Goal: Task Accomplishment & Management: Use online tool/utility

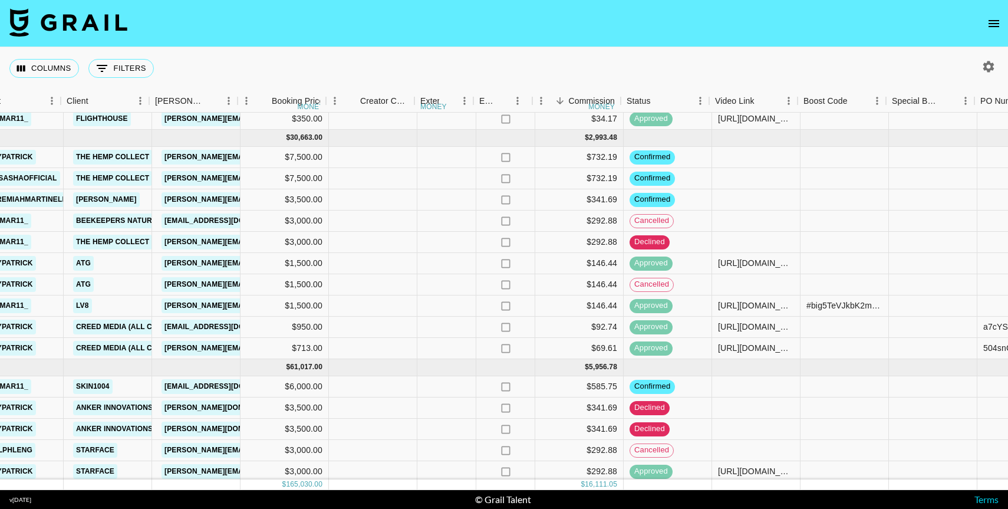
scroll to position [233, 420]
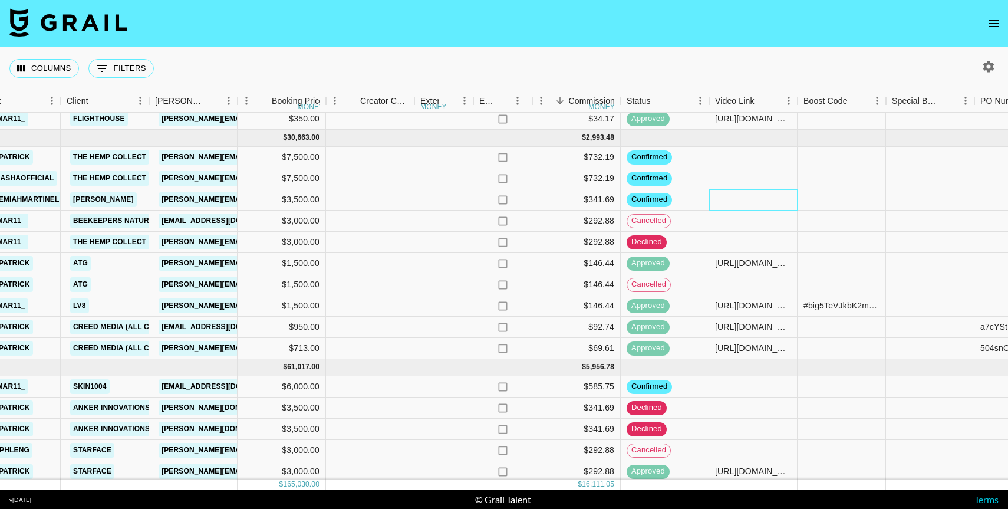
click at [750, 198] on div at bounding box center [753, 199] width 88 height 21
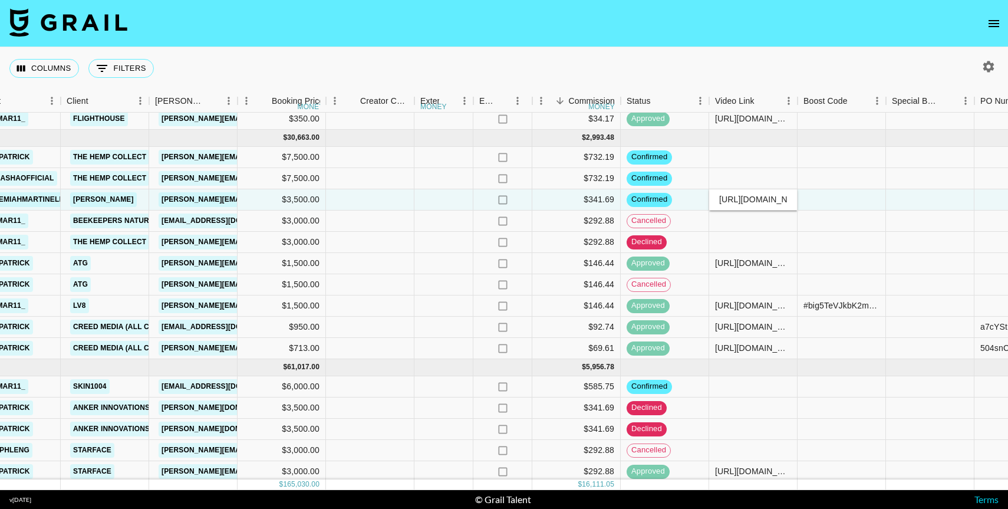
scroll to position [0, 246]
type input "[URL][DOMAIN_NAME]"
click at [817, 196] on div at bounding box center [842, 199] width 88 height 21
click at [757, 200] on div "[URL][DOMAIN_NAME]" at bounding box center [753, 199] width 76 height 12
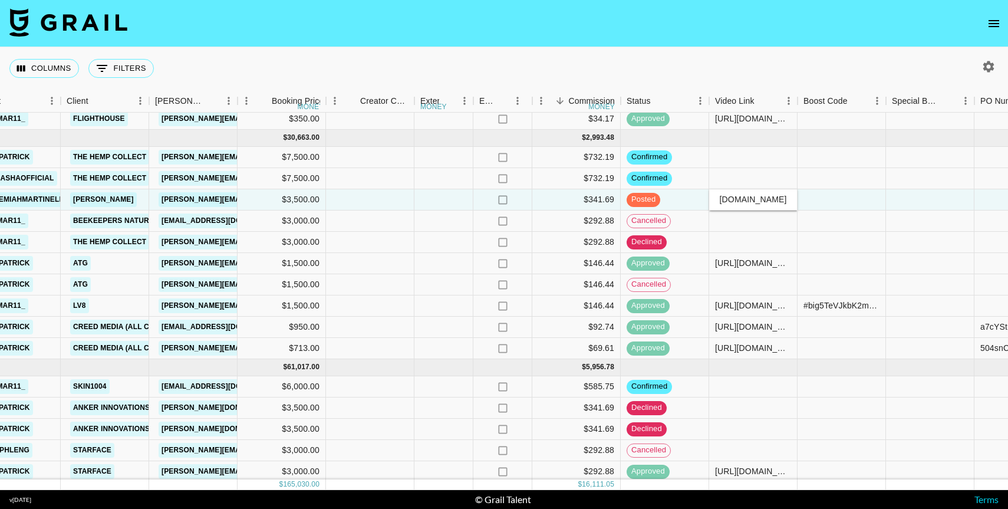
scroll to position [0, 206]
type input "[URL][DOMAIN_NAME]"
click at [850, 197] on div at bounding box center [842, 199] width 88 height 21
click at [845, 200] on div at bounding box center [842, 199] width 88 height 21
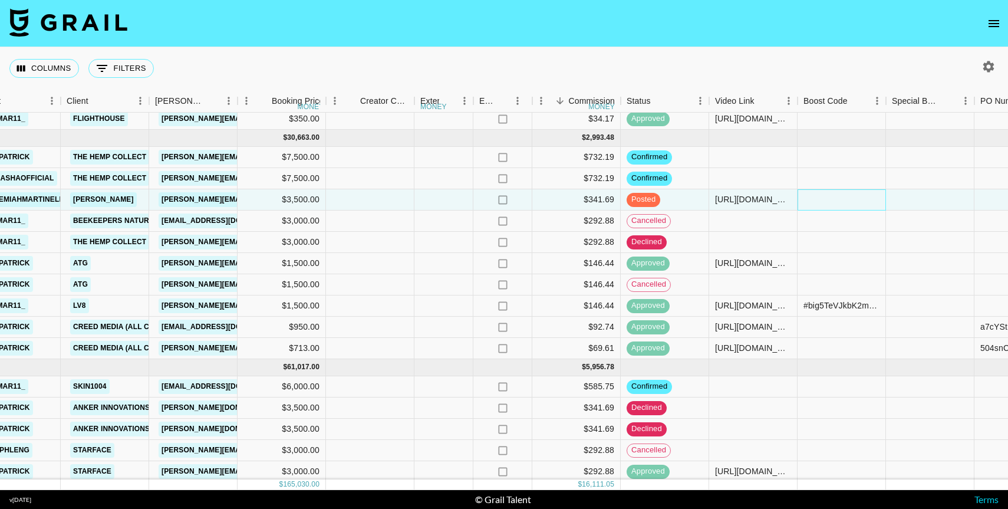
click at [845, 200] on div at bounding box center [842, 199] width 88 height 21
type input "#WeHeMgUZybS96YK70qoWaS+WVNgwN3j4wdNDUIO61gLvS0VW9VjR7g3hpmEJPzE="
click at [905, 204] on div at bounding box center [930, 199] width 88 height 21
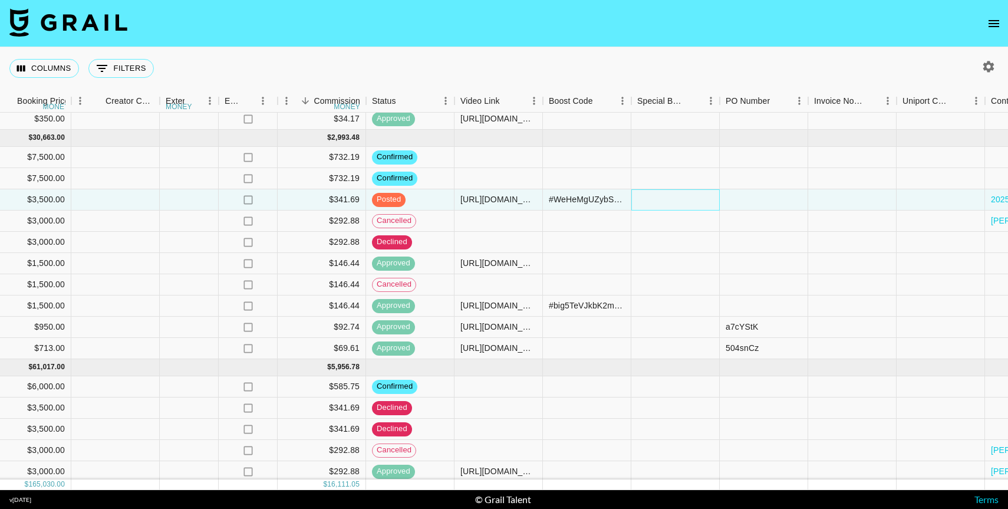
scroll to position [233, 710]
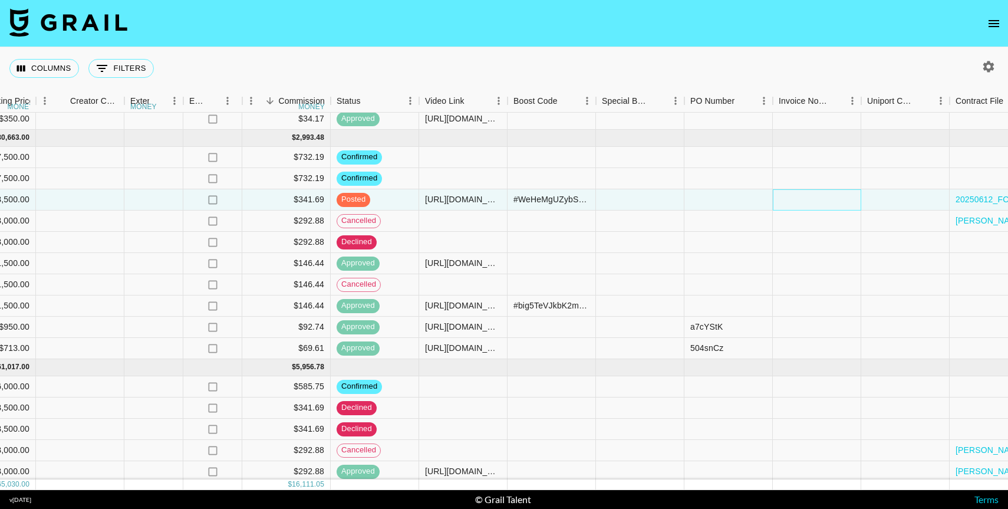
click at [795, 202] on div at bounding box center [817, 199] width 88 height 21
click at [792, 152] on textarea at bounding box center [838, 164] width 120 height 54
paste textarea "[URL][DOMAIN_NAME]"
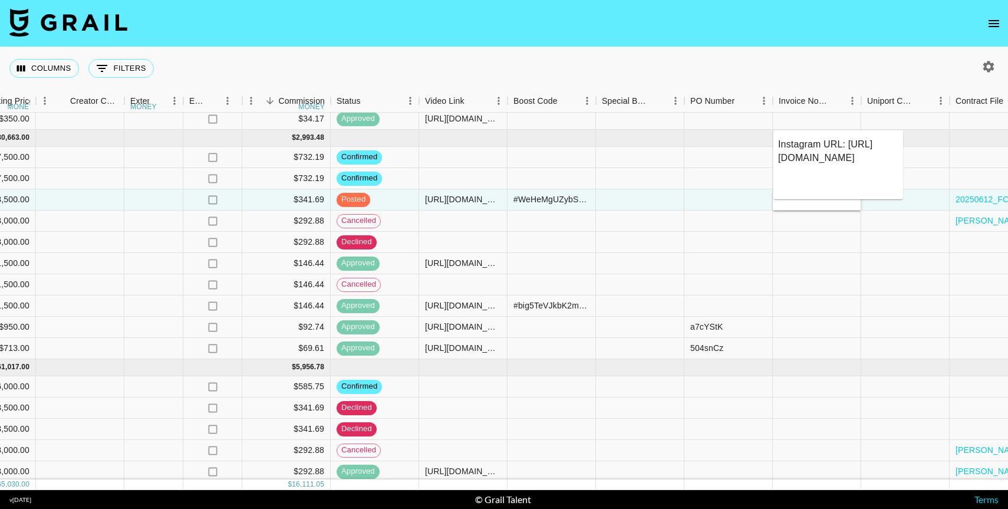
type textarea "Instagram URL: [URL][DOMAIN_NAME]"
click at [917, 202] on div at bounding box center [905, 199] width 88 height 21
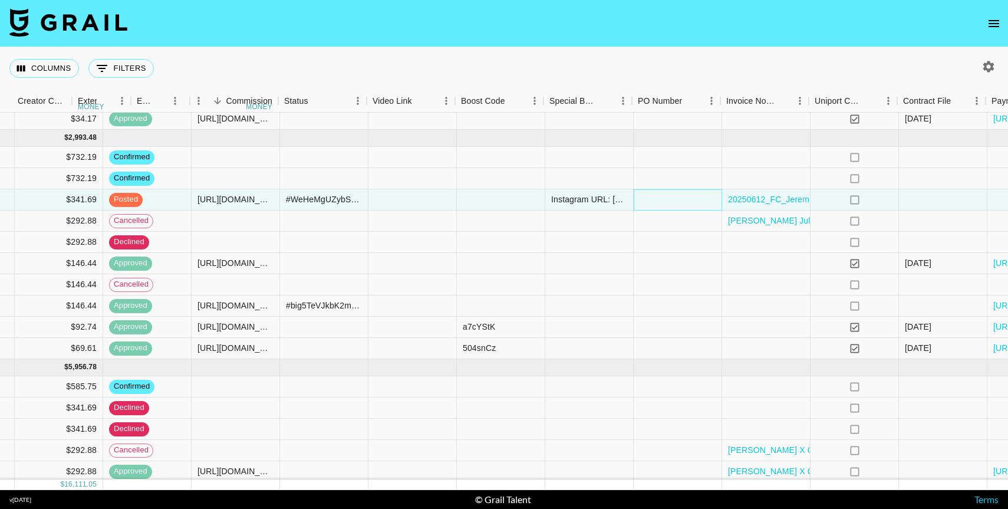
scroll to position [233, 1053]
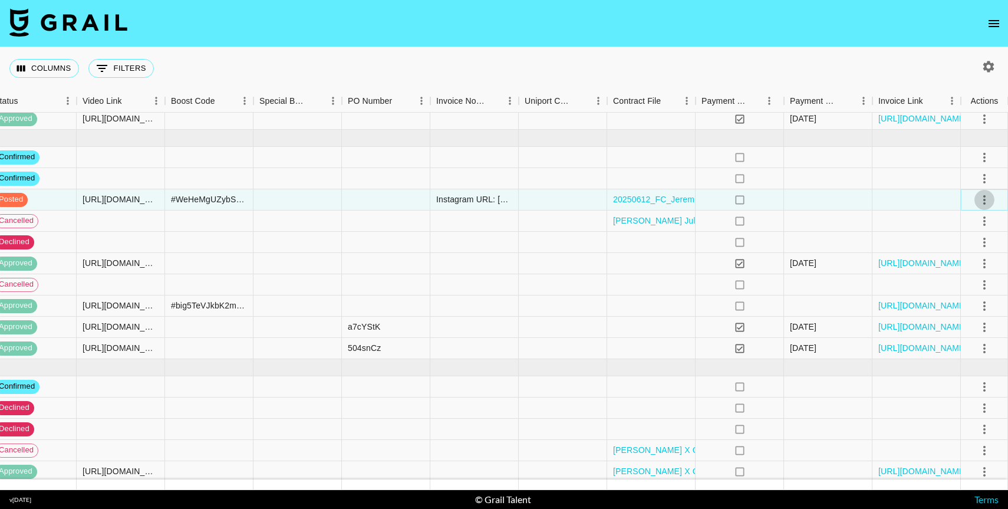
click at [985, 202] on icon "select merge strategy" at bounding box center [985, 200] width 14 height 14
click at [969, 306] on div "Approve" at bounding box center [959, 310] width 36 height 14
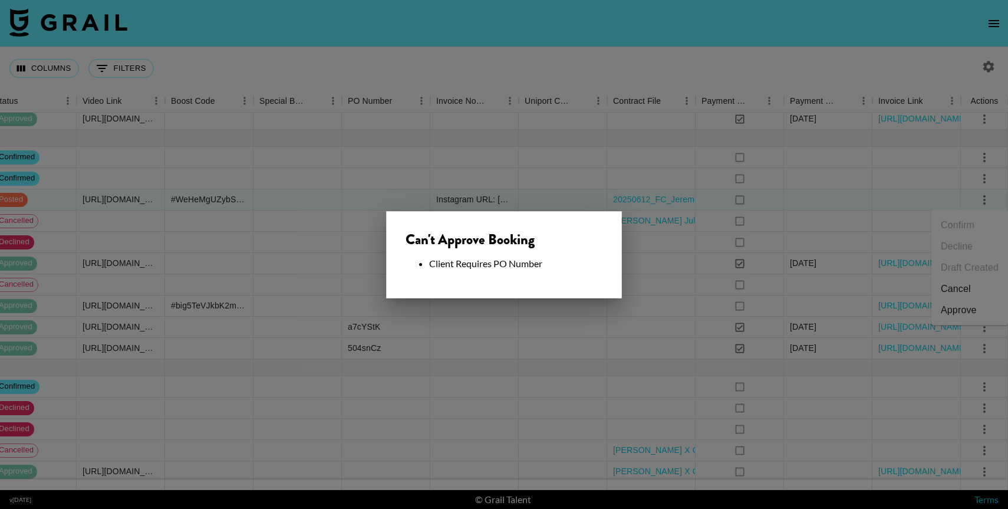
click at [490, 200] on div at bounding box center [504, 254] width 1008 height 509
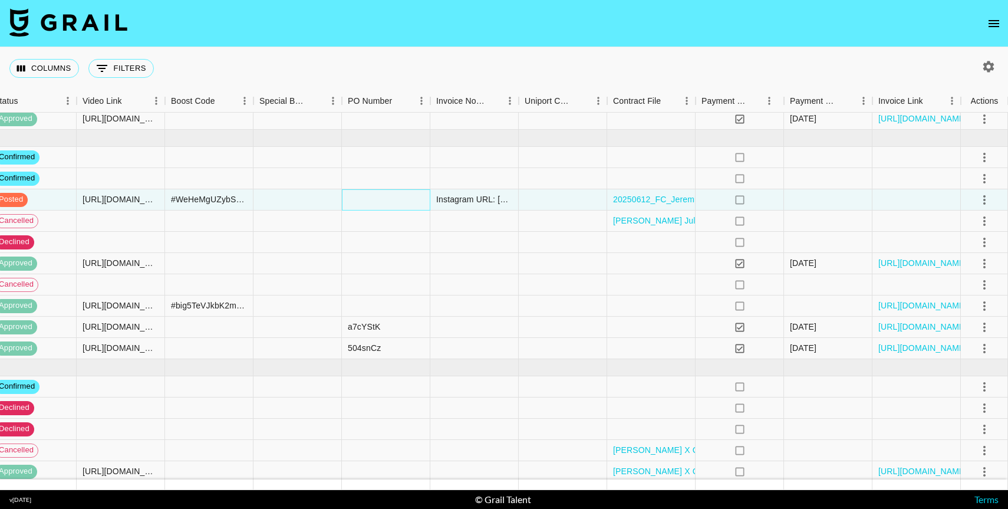
click at [381, 202] on div at bounding box center [386, 199] width 88 height 21
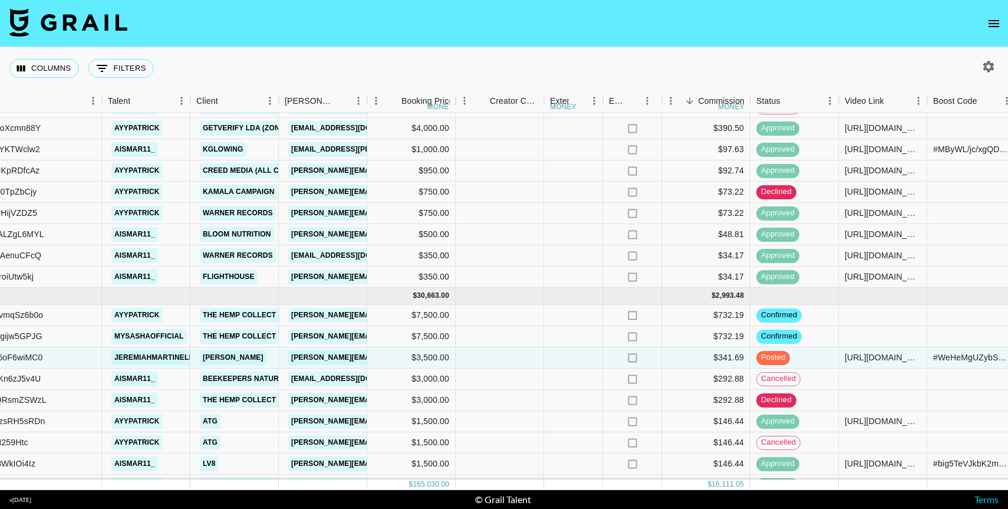
scroll to position [0, 290]
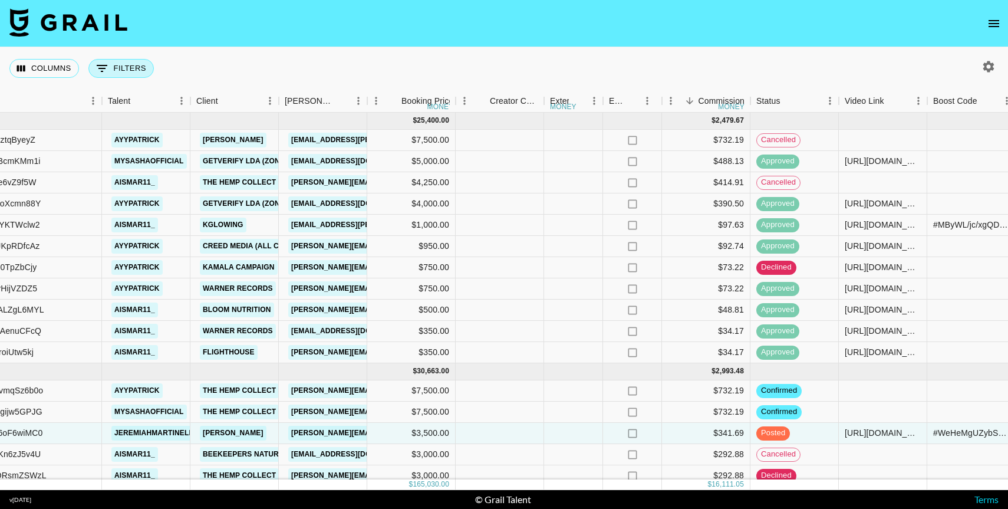
click at [137, 68] on button "0 Filters" at bounding box center [120, 68] width 65 height 19
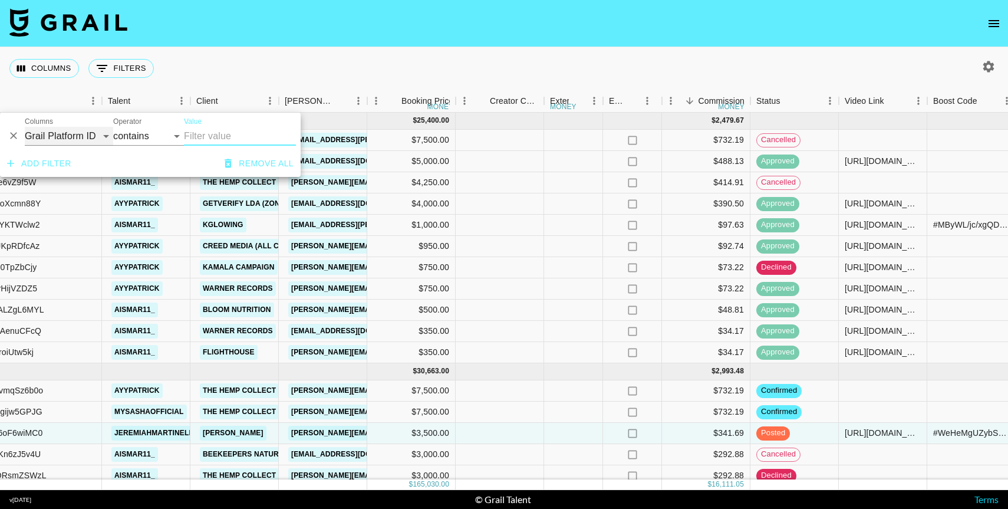
click at [75, 131] on select "Grail Platform ID Airtable ID Talent Manager Client [PERSON_NAME] Campaign (Typ…" at bounding box center [69, 136] width 88 height 19
select select "status"
click at [140, 140] on select "is is not is any of is not any of" at bounding box center [148, 136] width 71 height 19
select select "not"
click at [198, 139] on select "confirmed declined draft posted approved cancelled badDebt" at bounding box center [212, 136] width 57 height 19
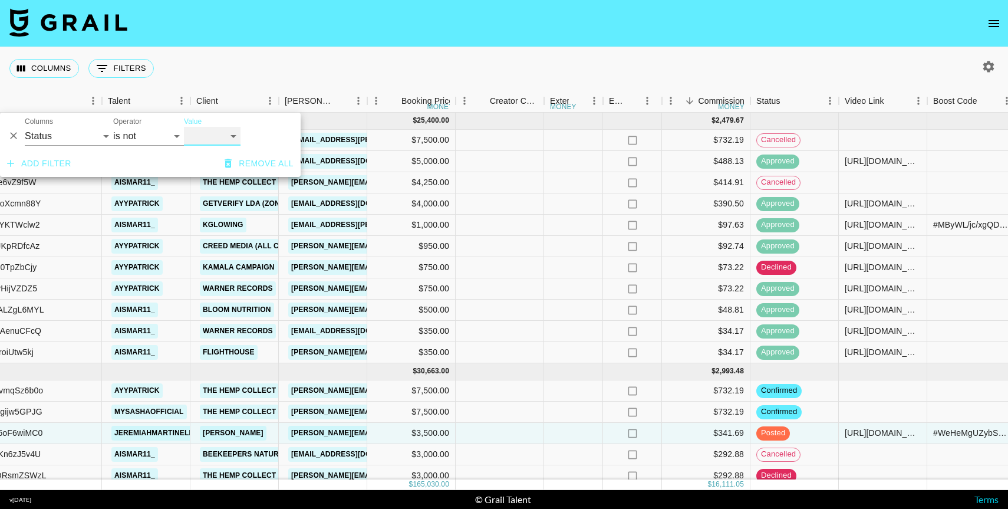
select select "declined"
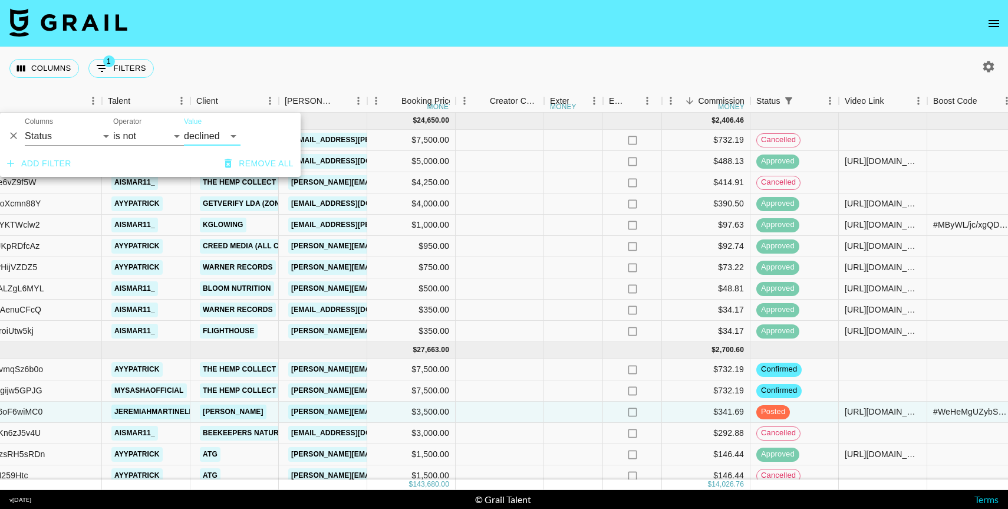
click at [38, 161] on button "Add filter" at bounding box center [39, 164] width 74 height 22
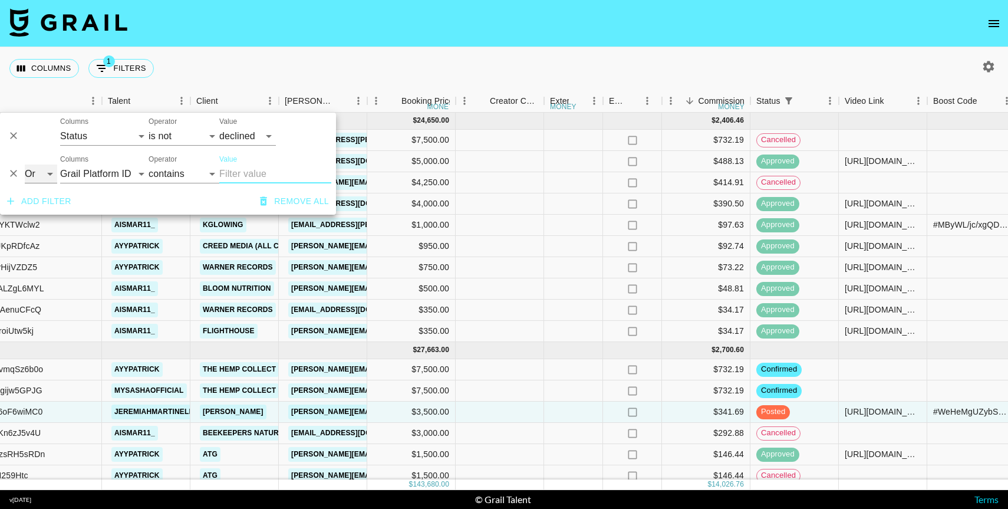
click at [36, 175] on select "And Or" at bounding box center [41, 174] width 32 height 19
select select "and"
click at [89, 175] on select "Grail Platform ID Airtable ID Talent Manager Client [PERSON_NAME] Campaign (Typ…" at bounding box center [104, 174] width 88 height 19
select select "status"
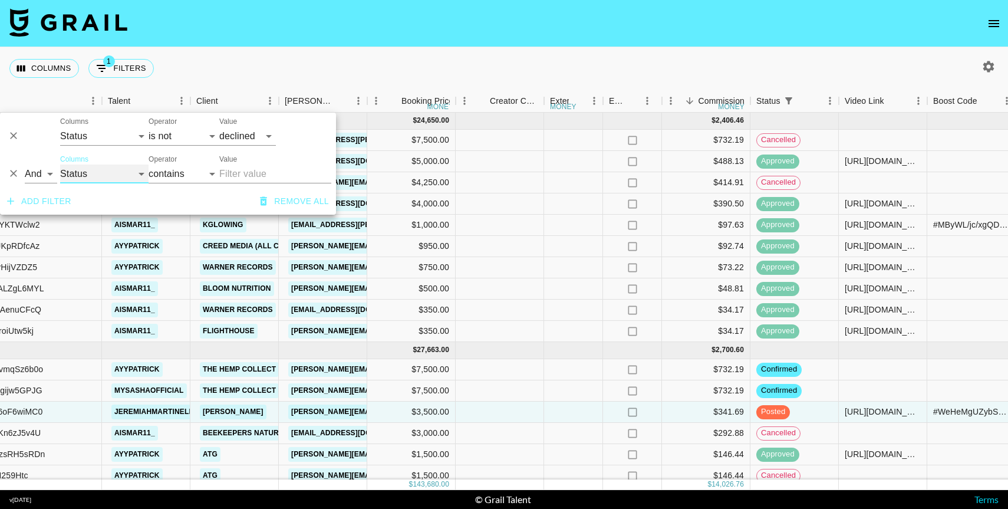
select select "is"
click at [223, 172] on select "confirmed declined draft posted approved cancelled badDebt" at bounding box center [247, 174] width 57 height 19
select select "cancelled"
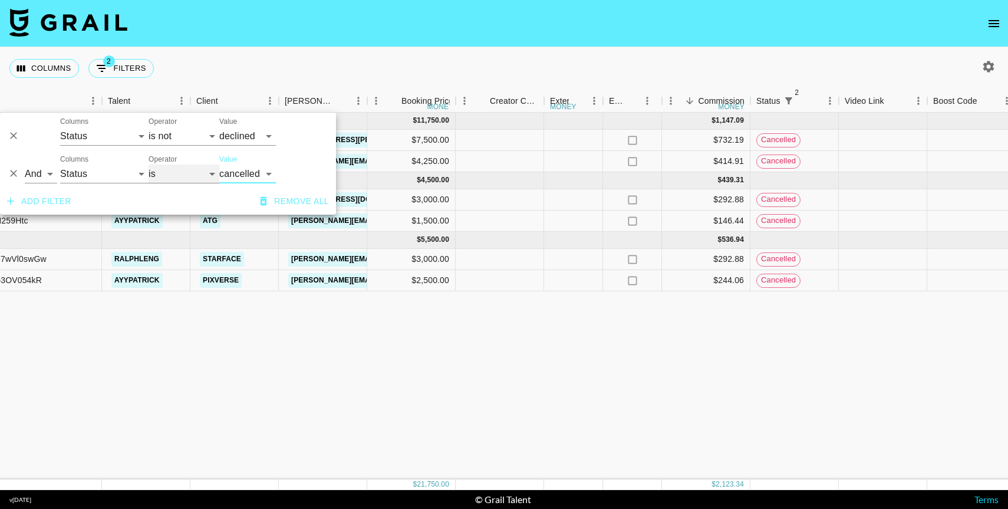
click at [159, 170] on select "is is not is any of is not any of" at bounding box center [184, 174] width 71 height 19
select select "not"
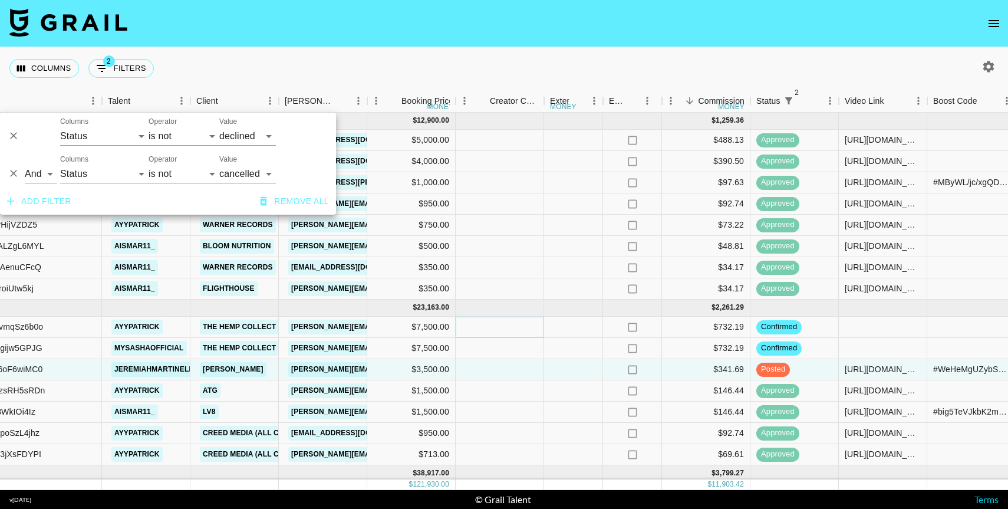
click at [508, 325] on div at bounding box center [500, 327] width 88 height 21
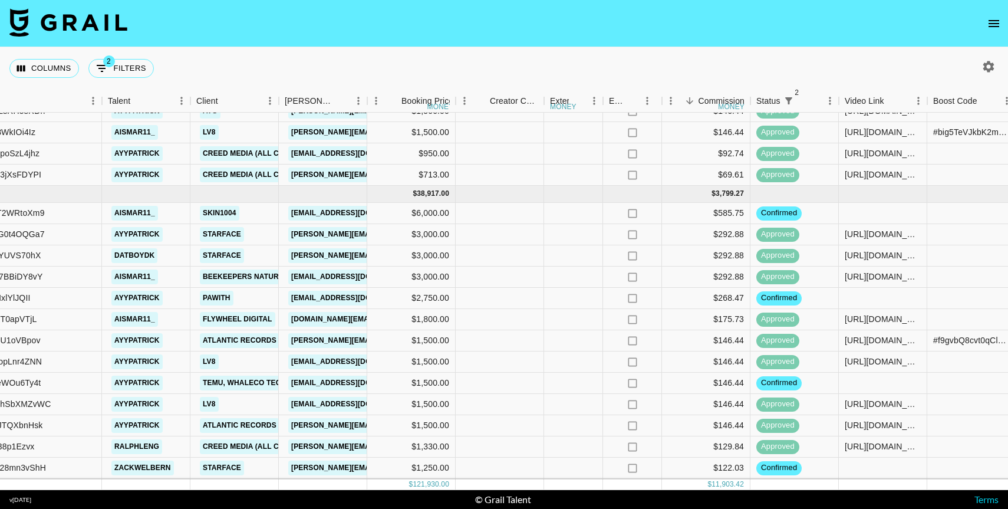
scroll to position [280, 290]
